Goal: Task Accomplishment & Management: Use online tool/utility

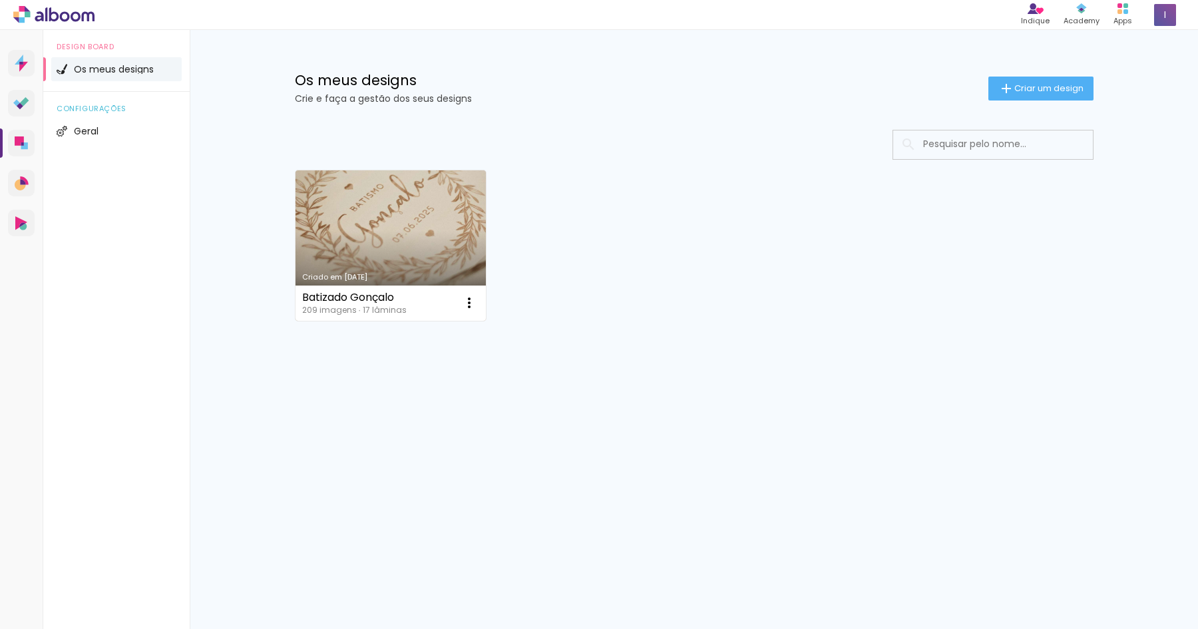
click at [391, 243] on link "Criado em [DATE]" at bounding box center [390, 245] width 191 height 150
